Goal: Information Seeking & Learning: Learn about a topic

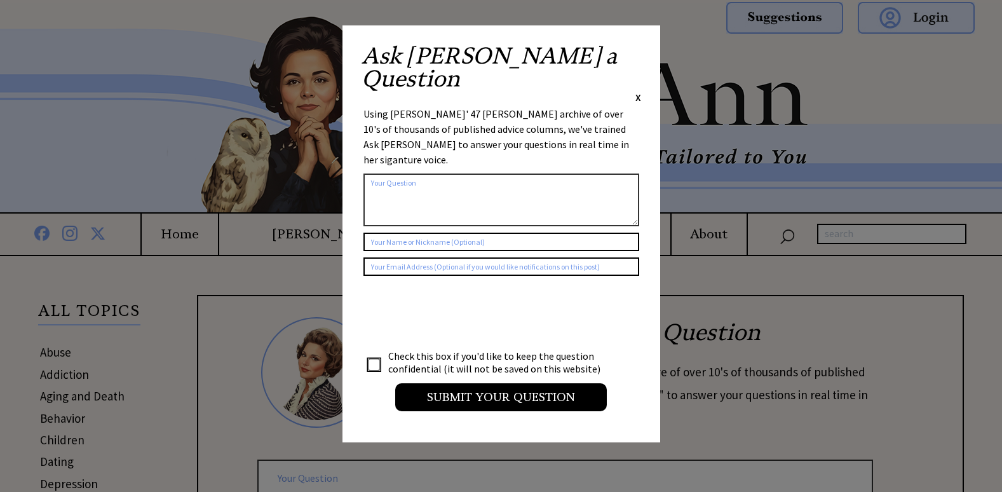
click at [636, 91] on span "X" at bounding box center [639, 97] width 6 height 13
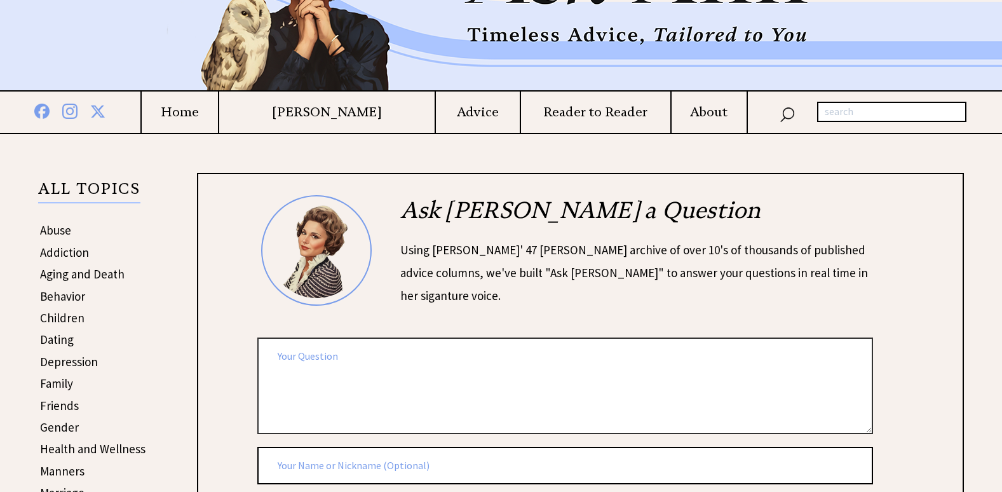
scroll to position [127, 0]
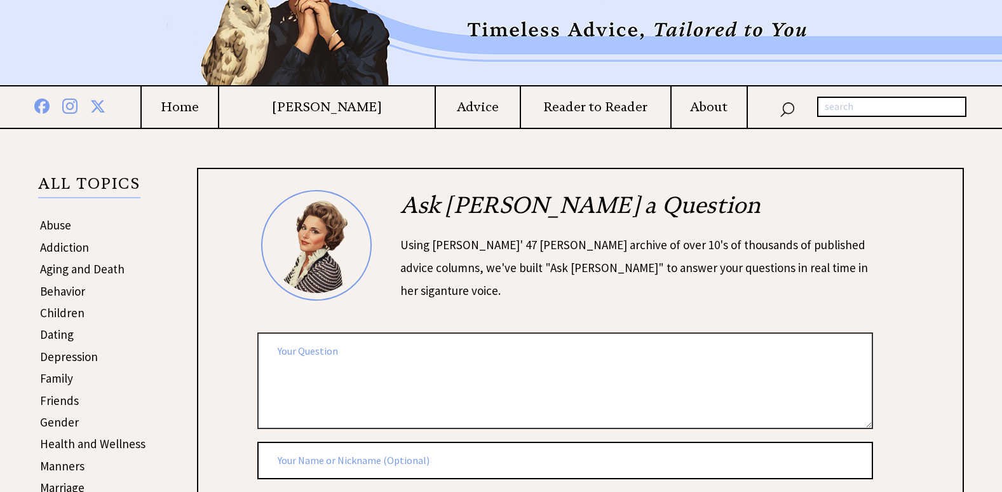
click at [59, 227] on link "Abuse" at bounding box center [55, 224] width 31 height 15
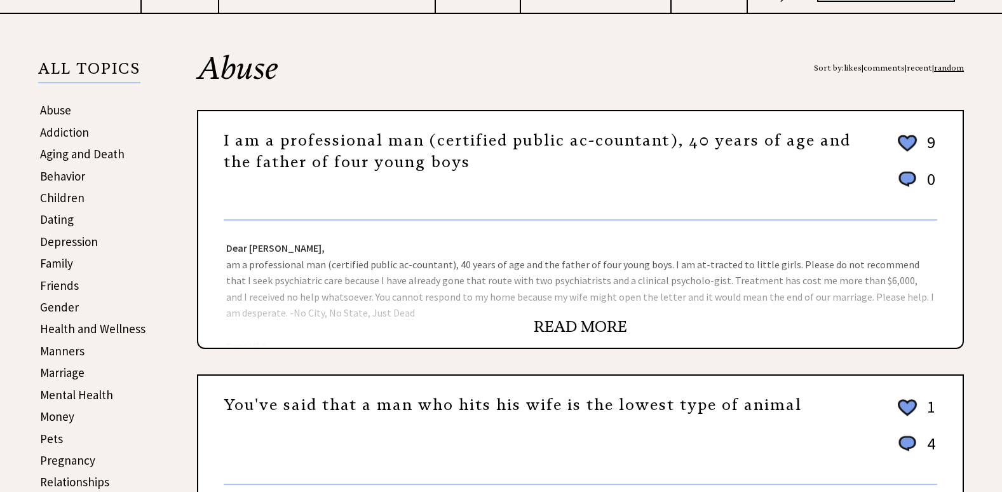
scroll to position [254, 0]
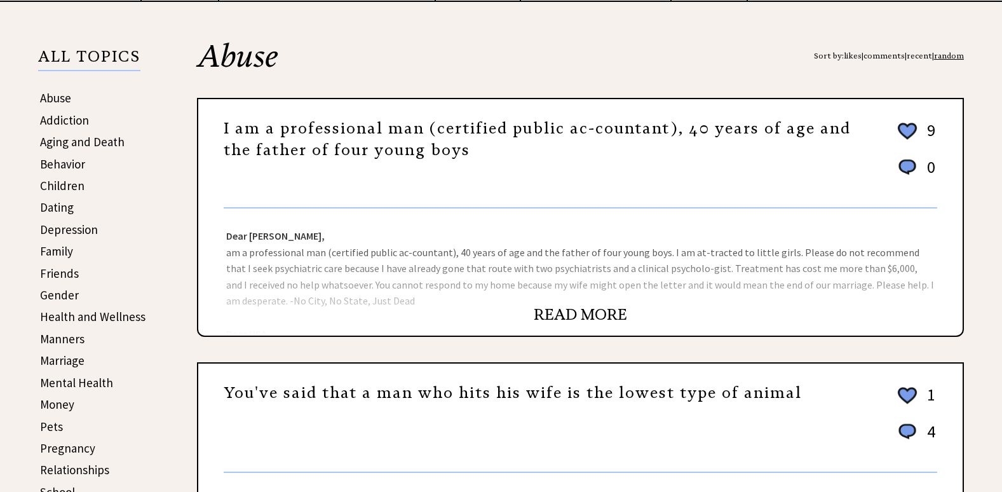
click at [549, 308] on link "READ MORE" at bounding box center [580, 314] width 93 height 19
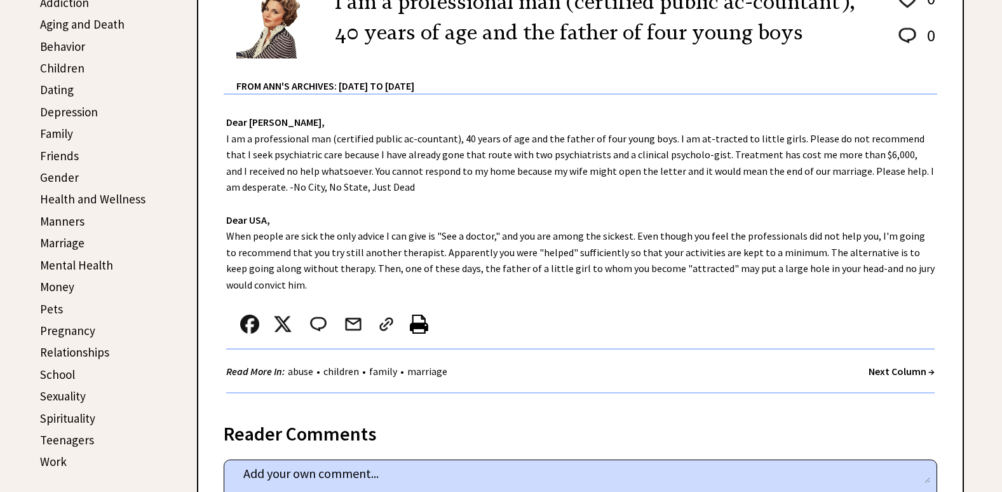
scroll to position [381, 0]
